Goal: Information Seeking & Learning: Check status

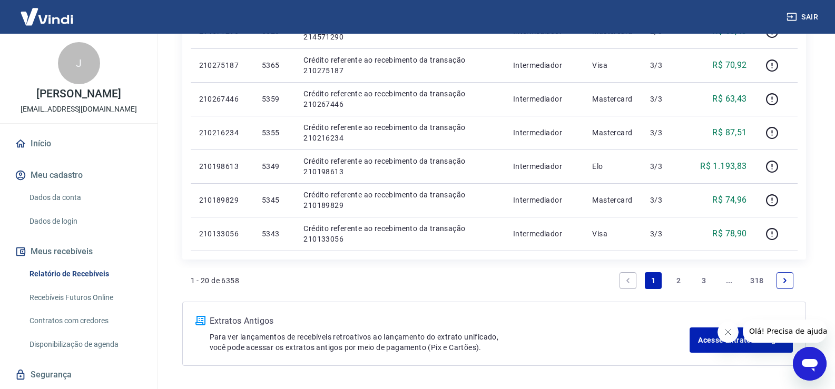
scroll to position [708, 0]
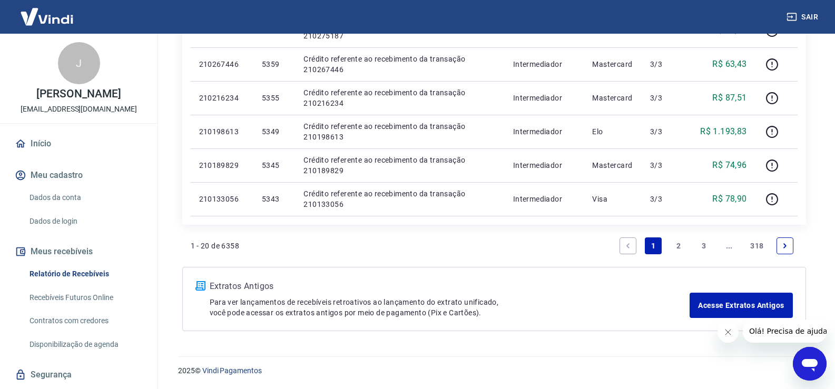
drag, startPoint x: 679, startPoint y: 243, endPoint x: 676, endPoint y: 258, distance: 15.0
click at [680, 243] on link "2" at bounding box center [678, 246] width 17 height 17
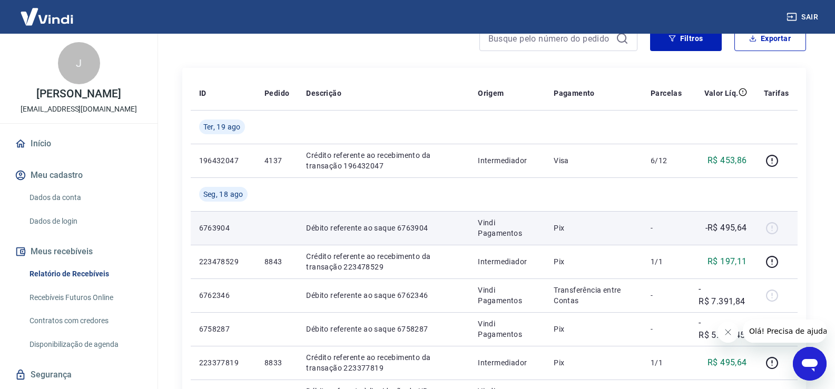
scroll to position [158, 0]
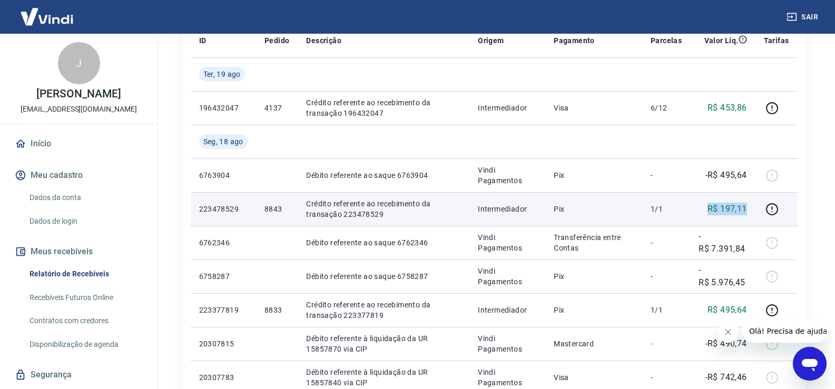
drag, startPoint x: 709, startPoint y: 206, endPoint x: 745, endPoint y: 204, distance: 36.4
click at [745, 204] on p "R$ 197,11" at bounding box center [728, 209] width 40 height 13
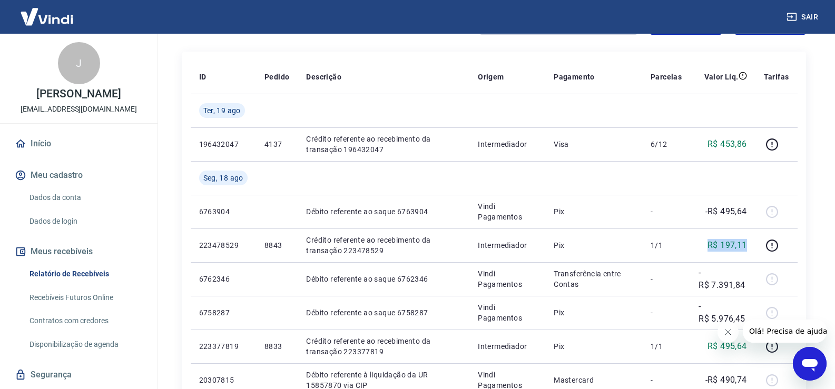
scroll to position [109, 0]
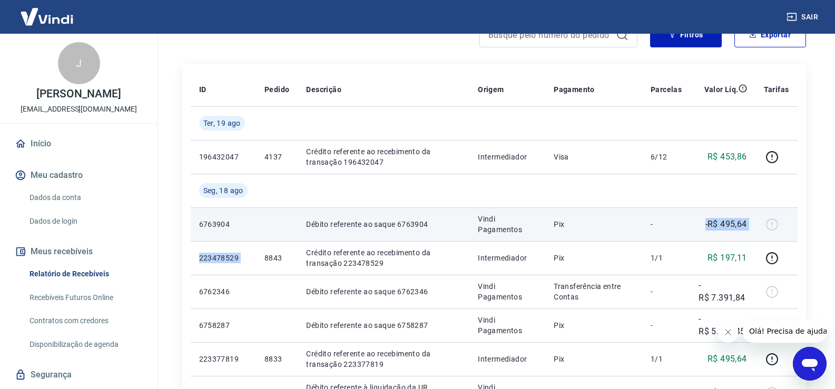
drag, startPoint x: 266, startPoint y: 259, endPoint x: 694, endPoint y: 222, distance: 429.9
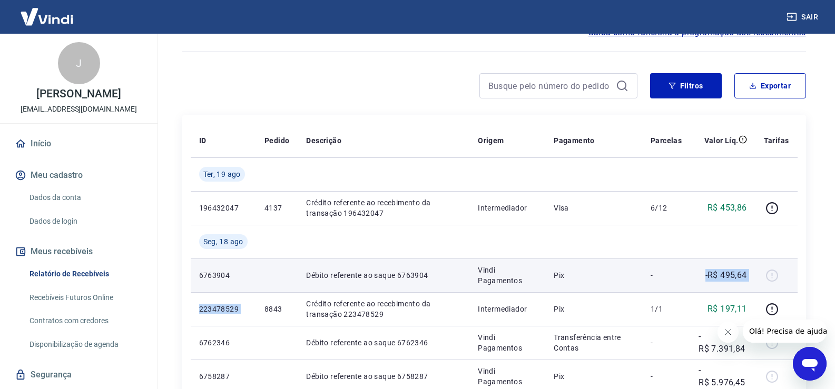
scroll to position [0, 0]
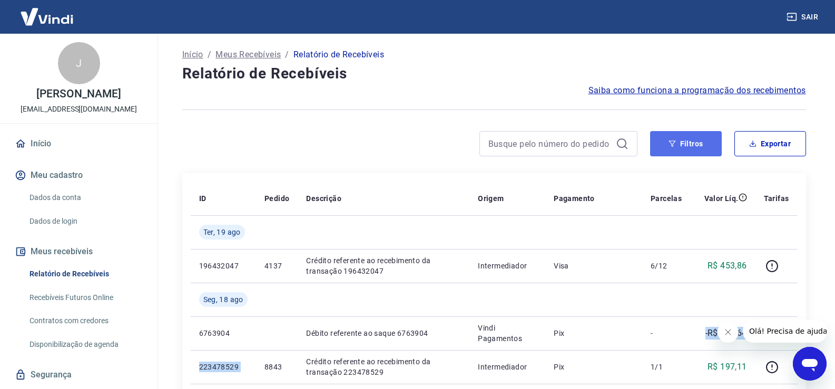
click at [670, 144] on icon "button" at bounding box center [672, 143] width 7 height 7
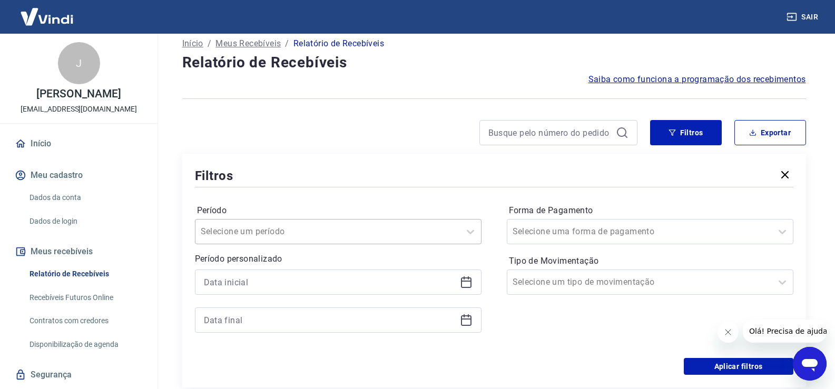
click at [261, 243] on div "Selecione um período" at bounding box center [338, 231] width 287 height 25
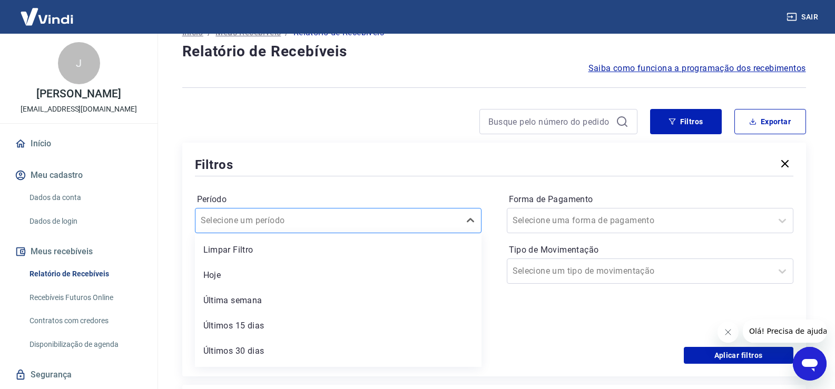
scroll to position [24, 0]
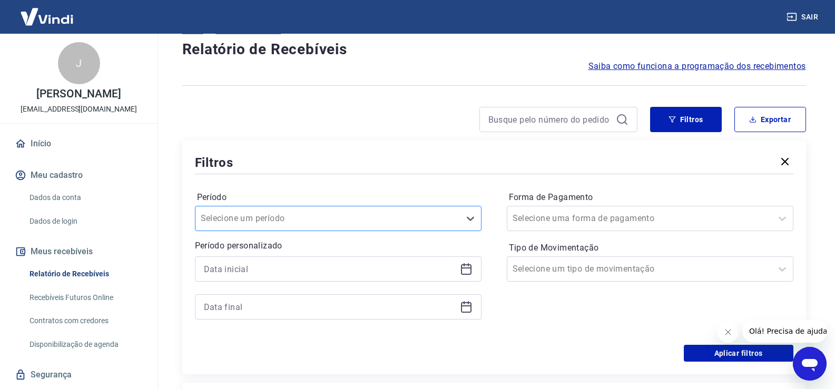
click at [248, 225] on div at bounding box center [328, 218] width 254 height 15
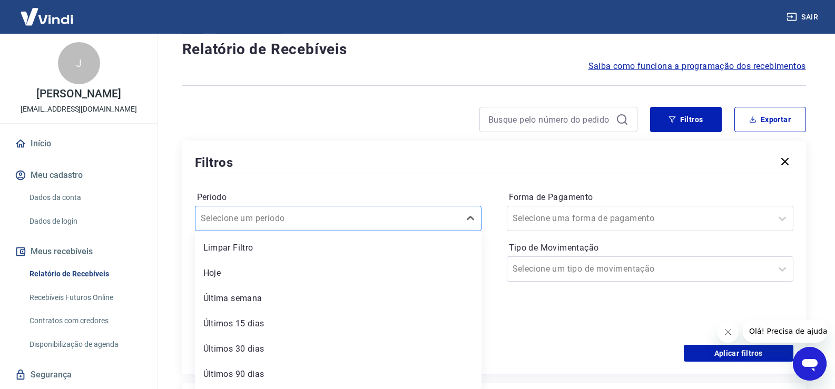
click at [253, 216] on input "Período" at bounding box center [254, 218] width 106 height 13
click at [263, 220] on input "Período" at bounding box center [254, 218] width 106 height 13
click at [285, 219] on input "Período" at bounding box center [254, 218] width 106 height 13
click at [281, 219] on input "Período" at bounding box center [254, 218] width 106 height 13
click at [350, 225] on div at bounding box center [328, 218] width 254 height 15
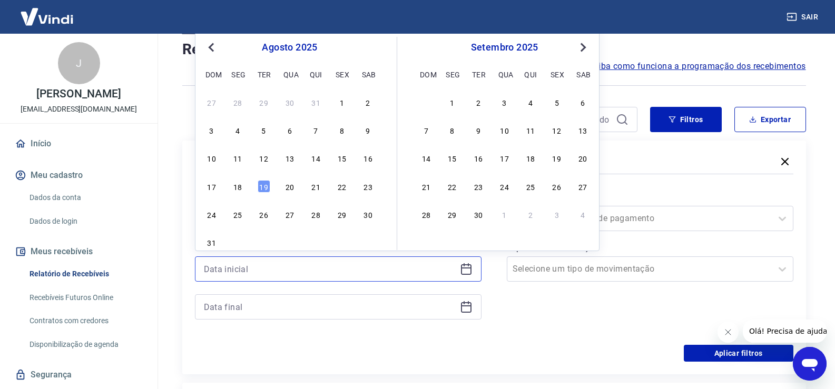
click at [310, 267] on input at bounding box center [330, 269] width 252 height 16
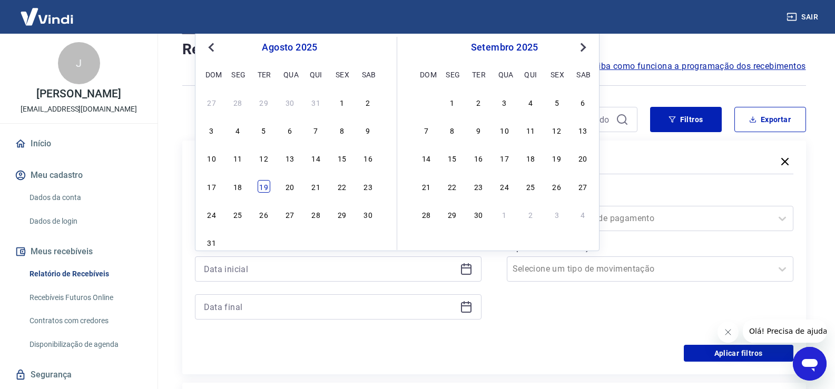
click at [265, 188] on div "19" at bounding box center [264, 186] width 13 height 13
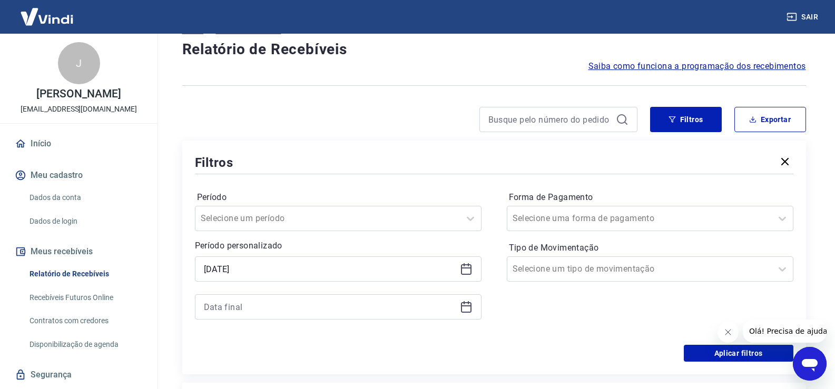
type input "[DATE]"
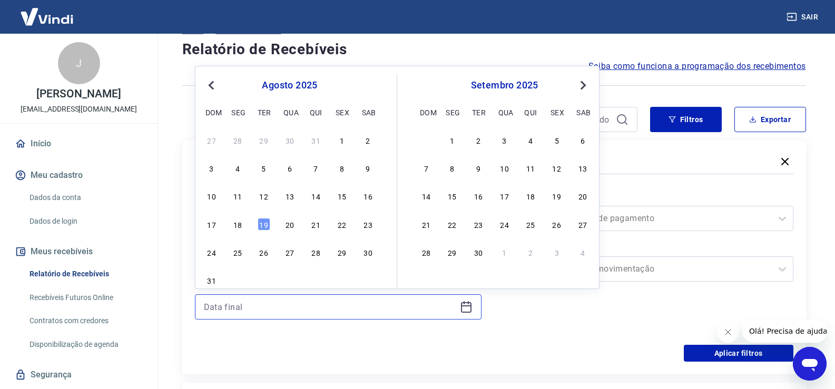
click at [246, 307] on input at bounding box center [330, 307] width 252 height 16
click at [264, 227] on div "19" at bounding box center [264, 224] width 13 height 13
type input "[DATE]"
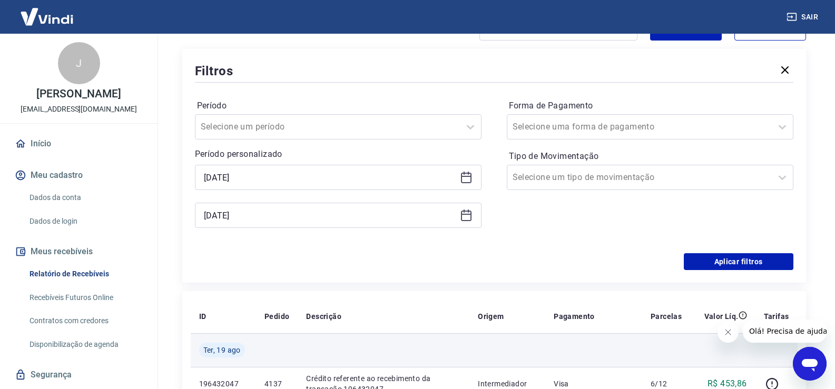
scroll to position [130, 0]
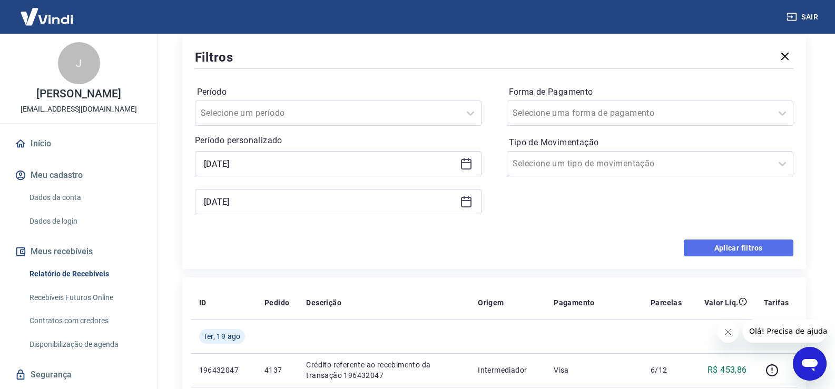
click at [727, 247] on button "Aplicar filtros" at bounding box center [739, 248] width 110 height 17
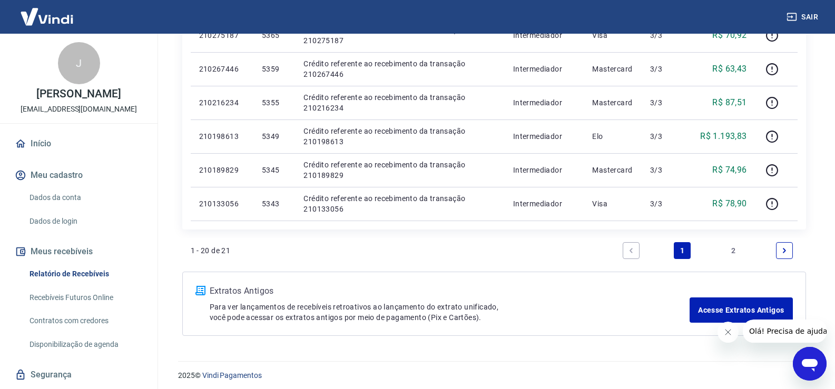
scroll to position [708, 0]
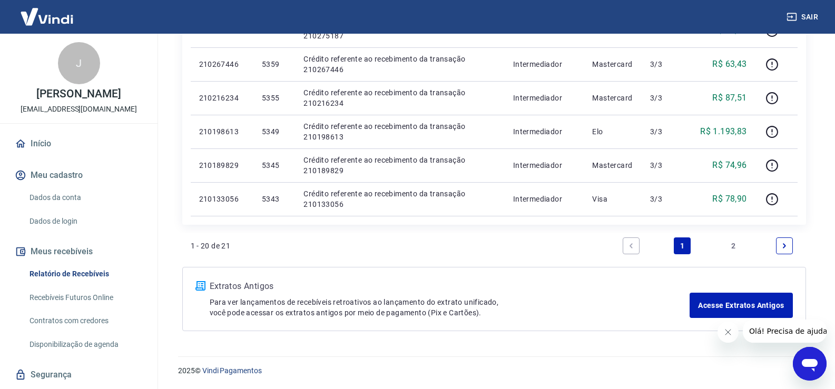
click at [732, 246] on link "2" at bounding box center [733, 246] width 17 height 17
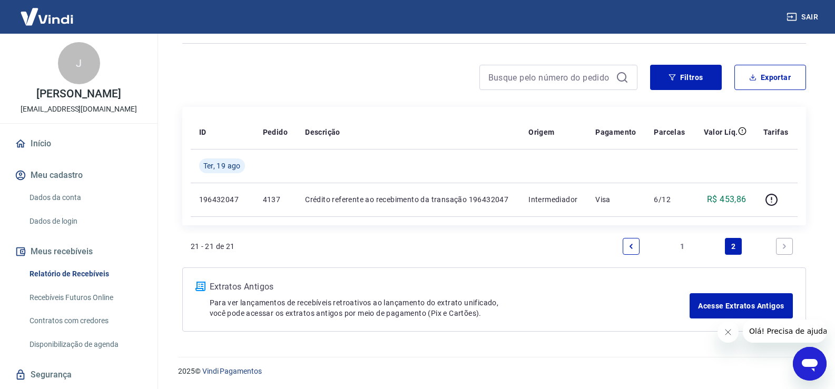
scroll to position [67, 0]
click at [679, 243] on link "1" at bounding box center [682, 246] width 17 height 17
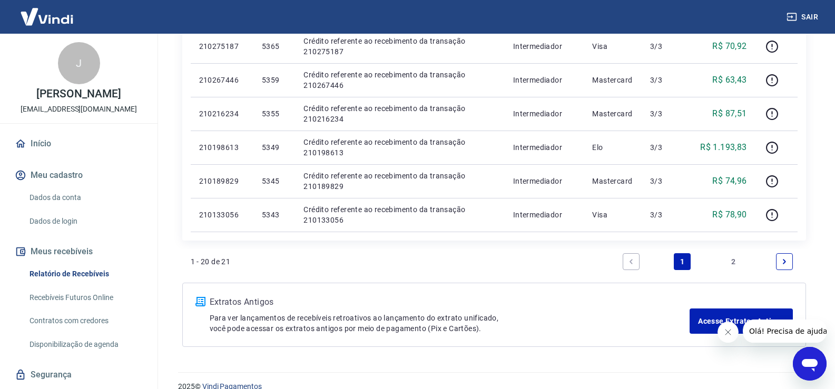
scroll to position [708, 0]
